Goal: Download file/media

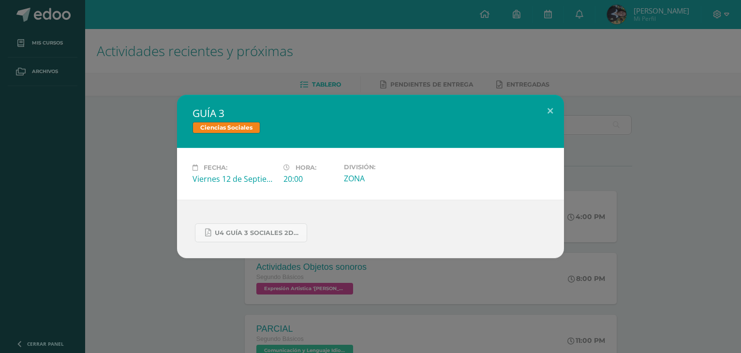
scroll to position [242, 0]
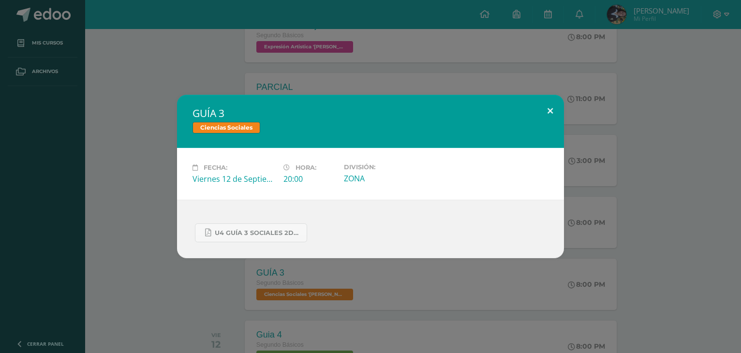
click at [550, 107] on button at bounding box center [551, 111] width 28 height 33
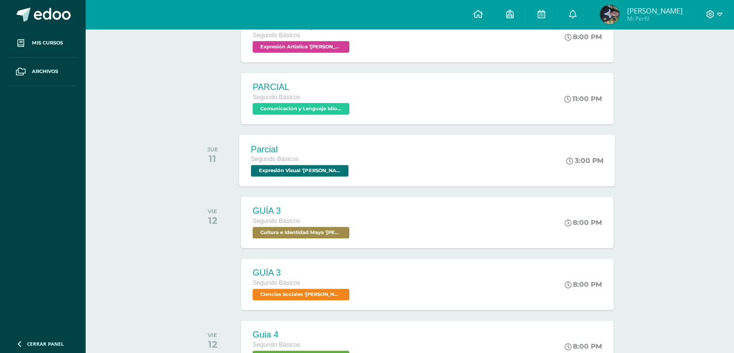
click at [282, 169] on span "Expresión Visual '[PERSON_NAME]'" at bounding box center [300, 171] width 98 height 12
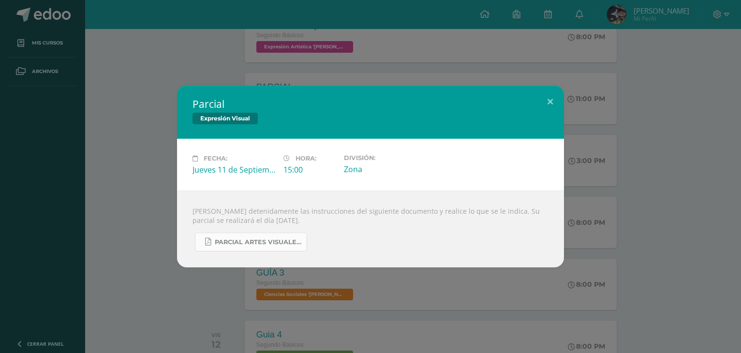
click at [234, 242] on span "PARCIAL ARTES VISUALES. IV BIM.docx.pdf" at bounding box center [258, 243] width 87 height 8
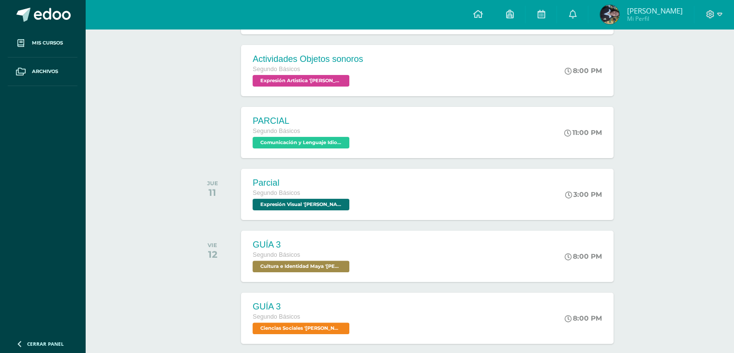
scroll to position [203, 0]
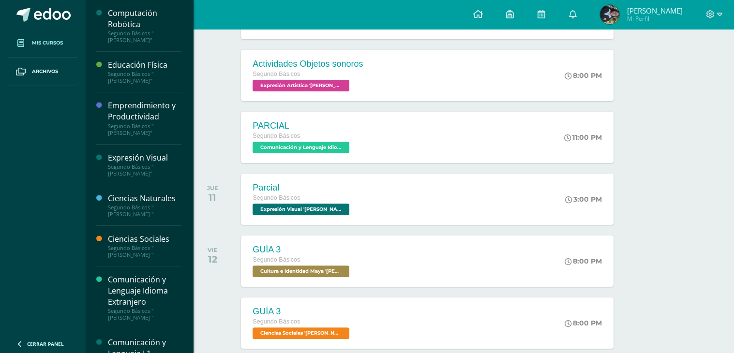
click at [64, 39] on link "Mis cursos" at bounding box center [43, 43] width 70 height 29
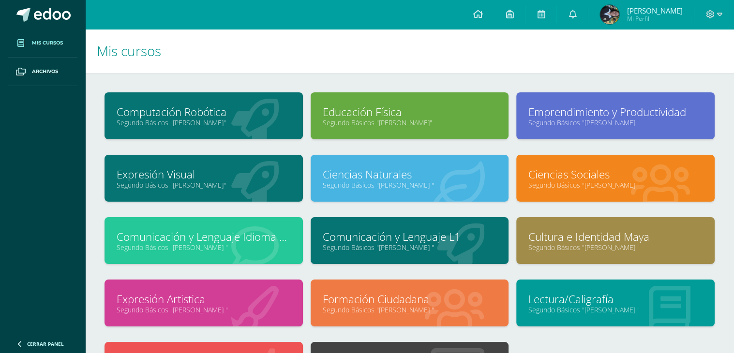
click at [594, 236] on link "Cultura e Identidad Maya" at bounding box center [616, 236] width 174 height 15
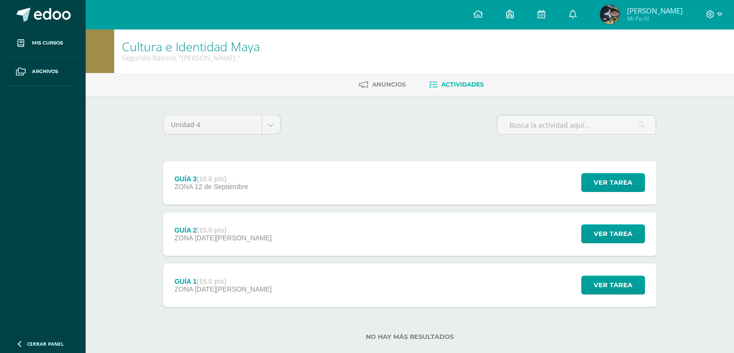
click at [328, 231] on div "GUÍA 2 (15.0 pts) ZONA 29 de Agosto Ver tarea GUÍA 2 Cultura e Identidad Maya C…" at bounding box center [410, 234] width 494 height 44
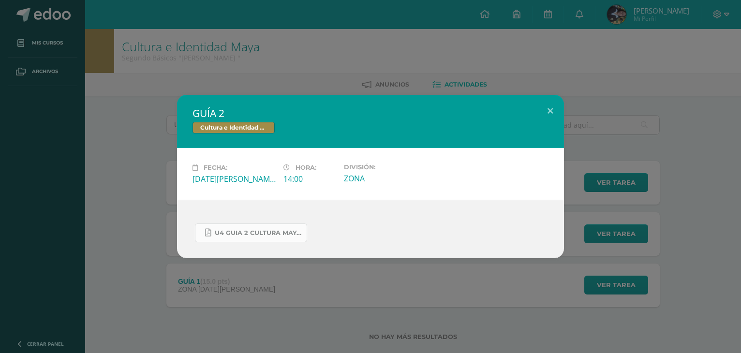
click at [258, 231] on span "U4 GUIA 2 CULTURA MAYA BÁSICOS.pdf" at bounding box center [258, 233] width 87 height 8
click at [548, 113] on button at bounding box center [551, 111] width 28 height 33
